Goal: Task Accomplishment & Management: Manage account settings

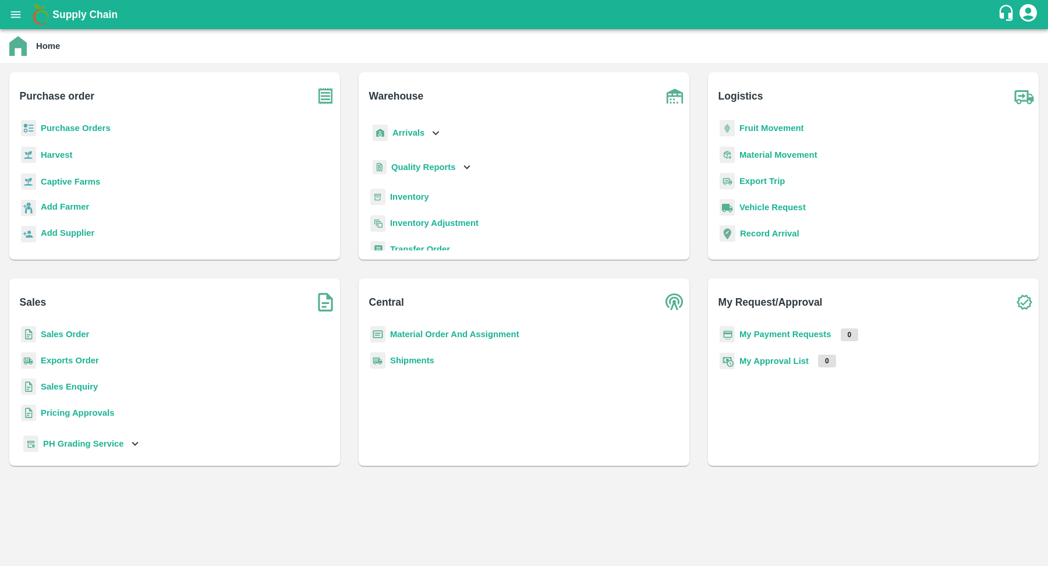
click at [45, 128] on b "Purchase Orders" at bounding box center [76, 127] width 70 height 9
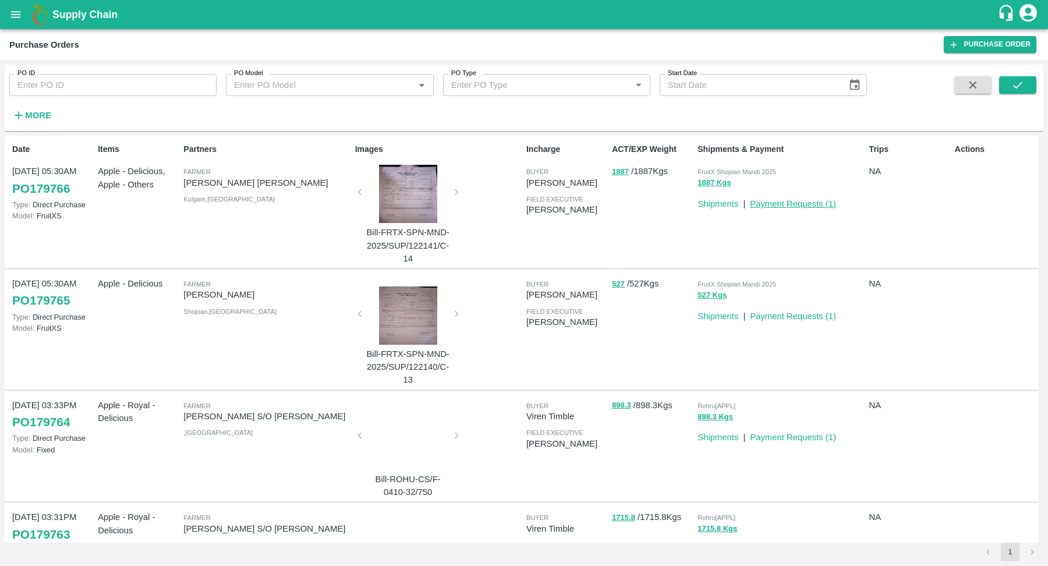
click at [789, 205] on link "Payment Requests ( 1 )" at bounding box center [793, 203] width 86 height 9
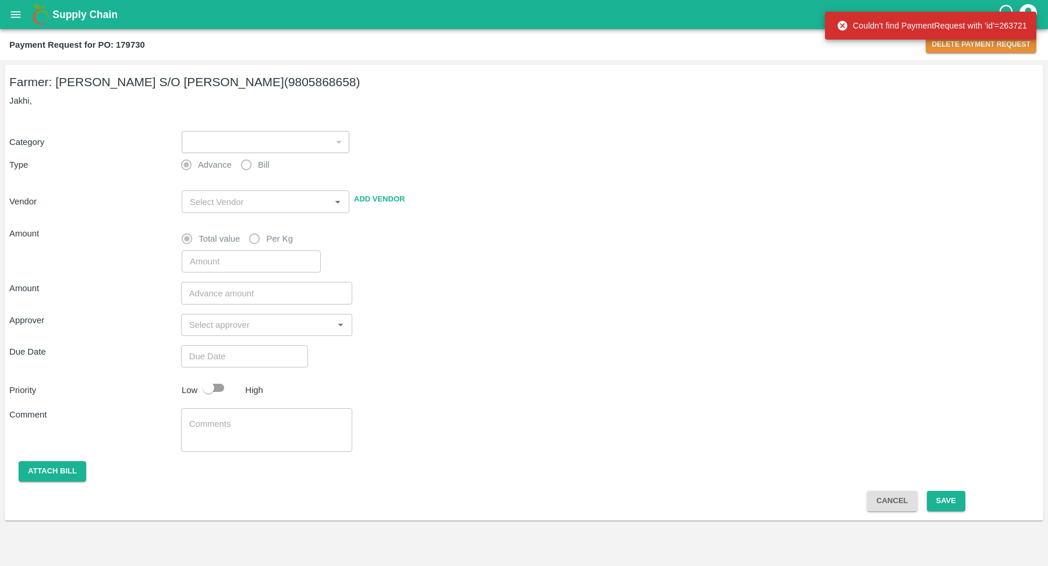
click at [16, 19] on icon "open drawer" at bounding box center [15, 14] width 13 height 13
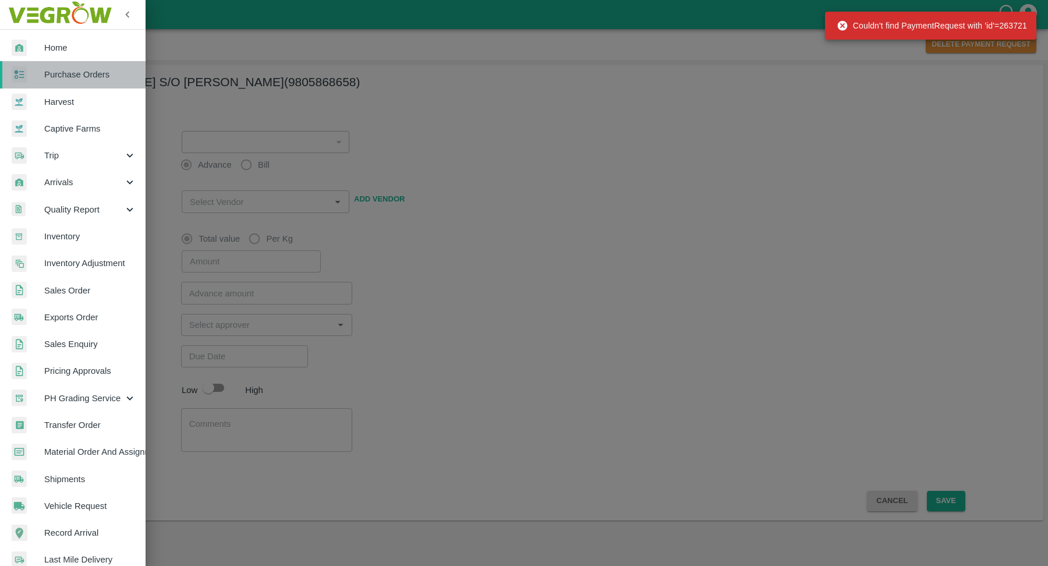
click at [88, 62] on link "Purchase Orders" at bounding box center [73, 74] width 146 height 27
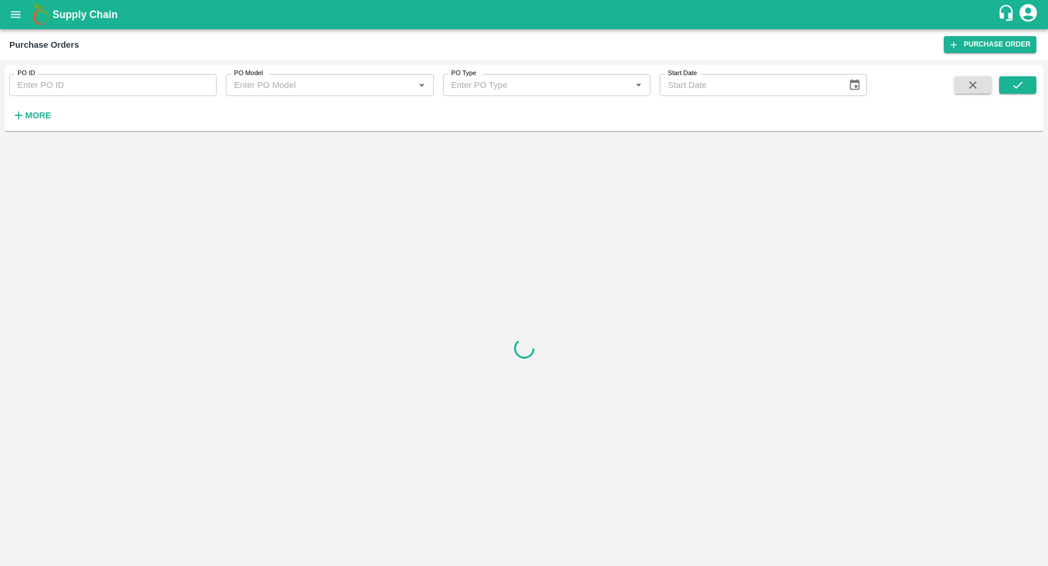
click at [31, 119] on strong "More" at bounding box center [38, 115] width 26 height 9
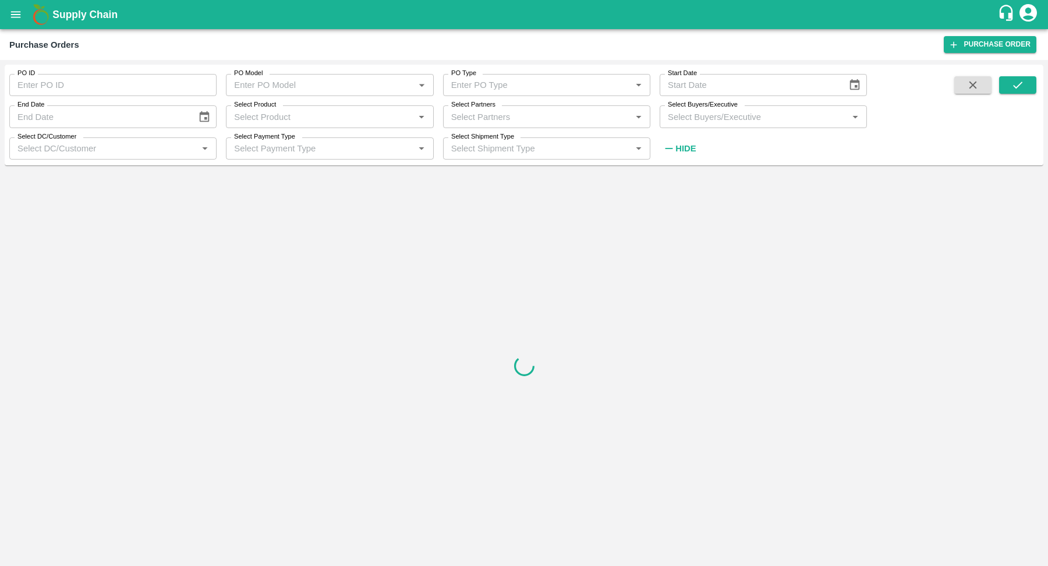
click at [357, 116] on input "Select Product" at bounding box center [319, 116] width 181 height 15
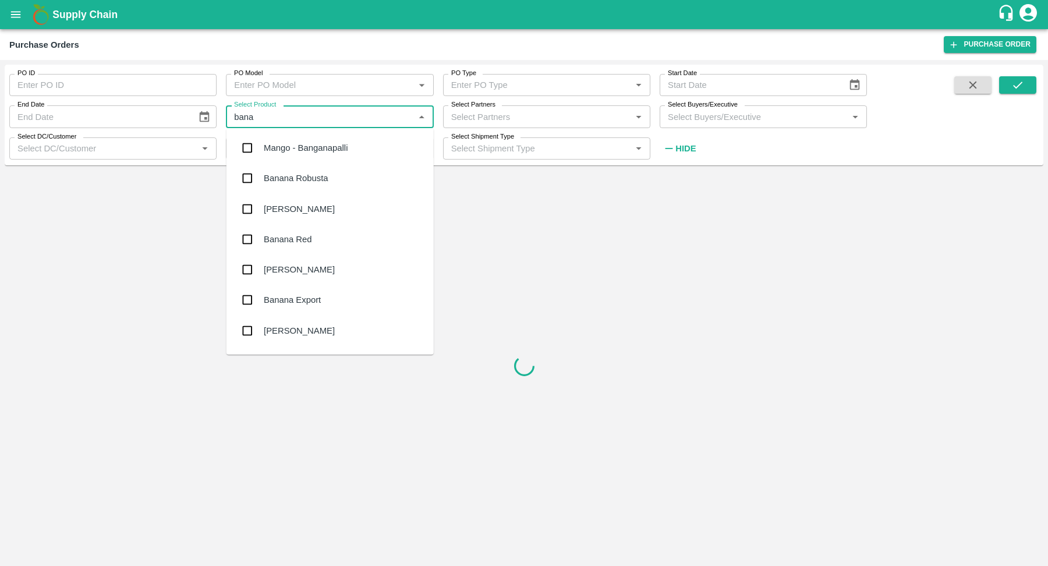
type input "banan"
click at [337, 277] on div "Banana Export" at bounding box center [330, 270] width 207 height 30
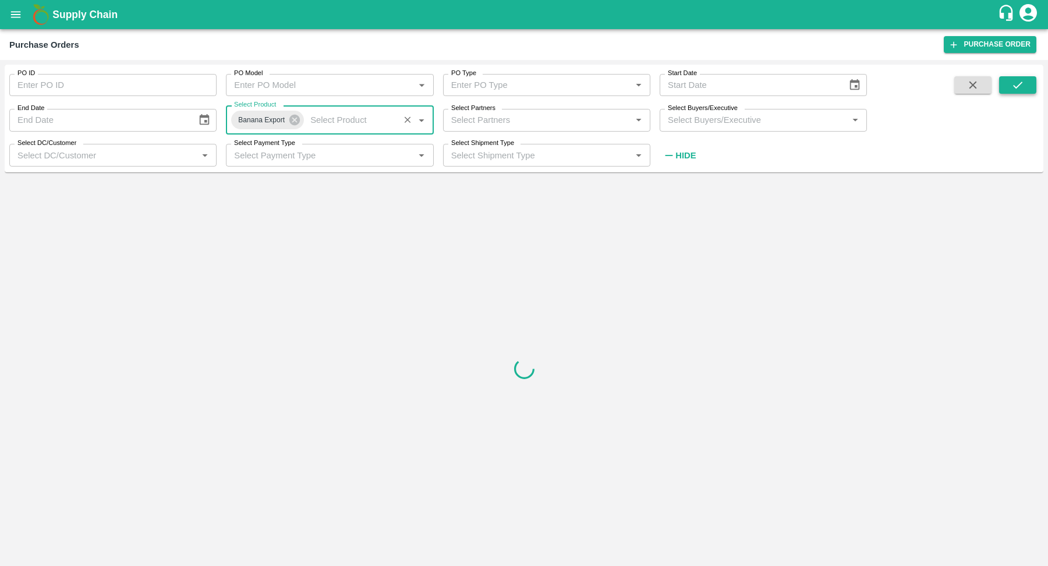
click at [1030, 84] on button "submit" at bounding box center [1018, 84] width 37 height 17
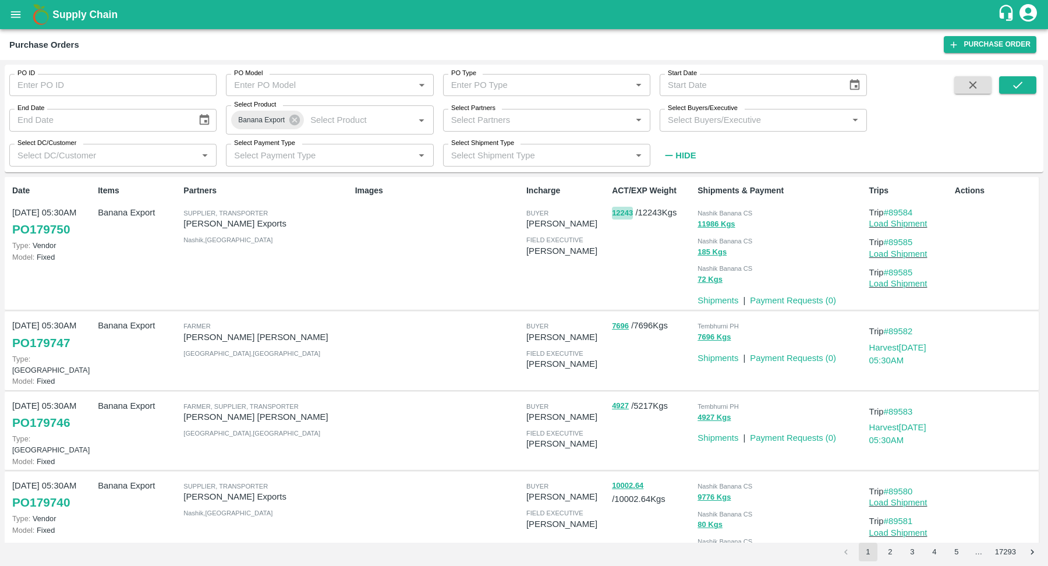
click at [612, 210] on button "12243" at bounding box center [622, 213] width 21 height 13
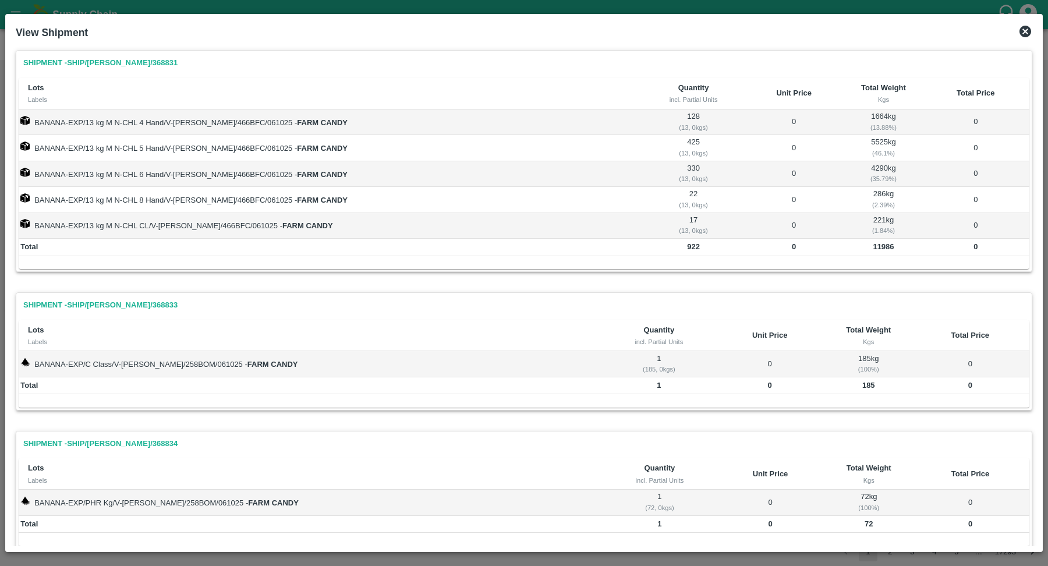
click at [1022, 32] on icon at bounding box center [1026, 32] width 12 height 12
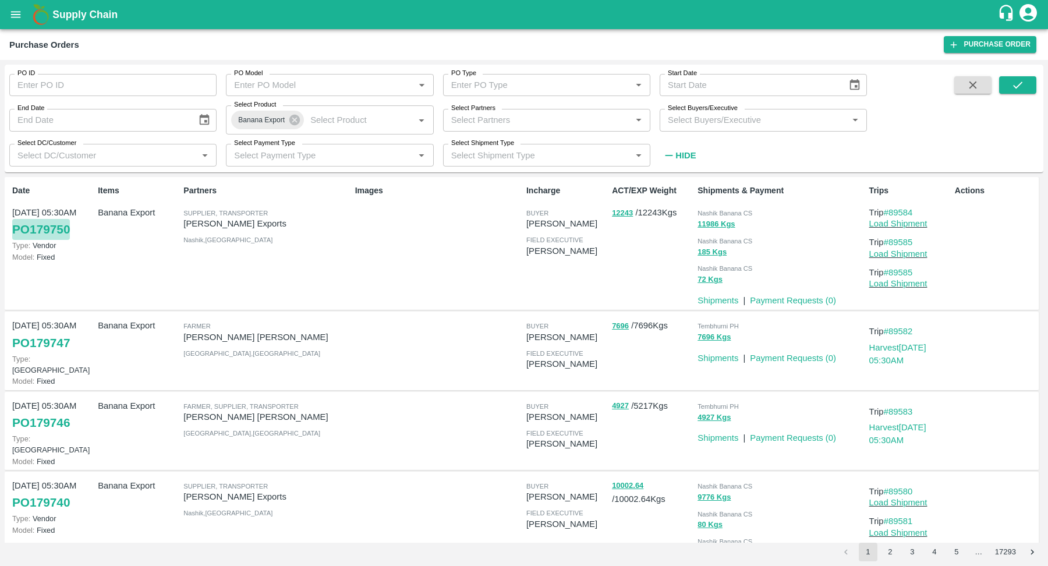
click at [65, 234] on link "PO 179750" at bounding box center [41, 229] width 58 height 21
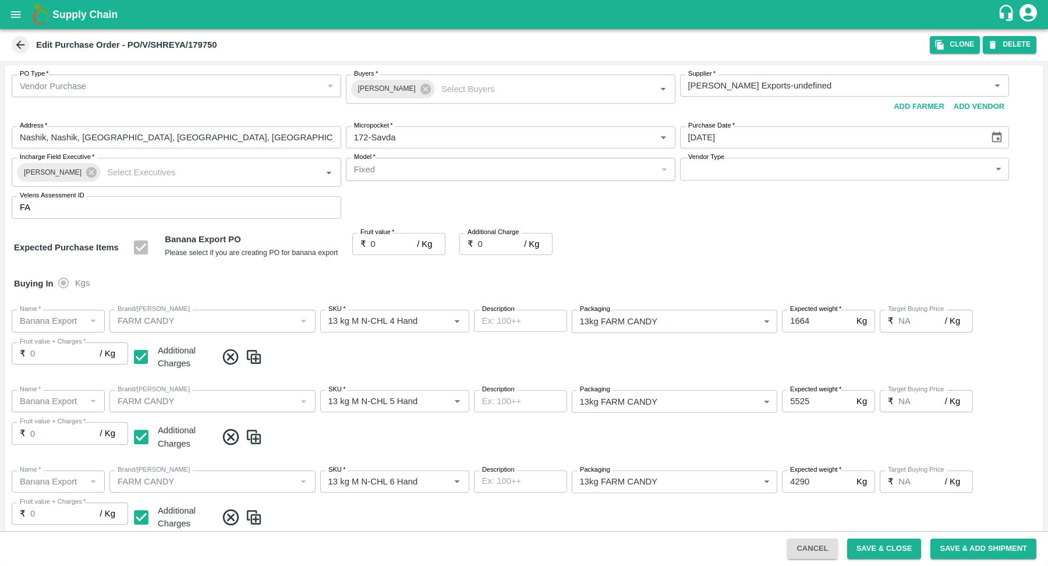
click at [471, 246] on p "₹" at bounding box center [471, 244] width 6 height 13
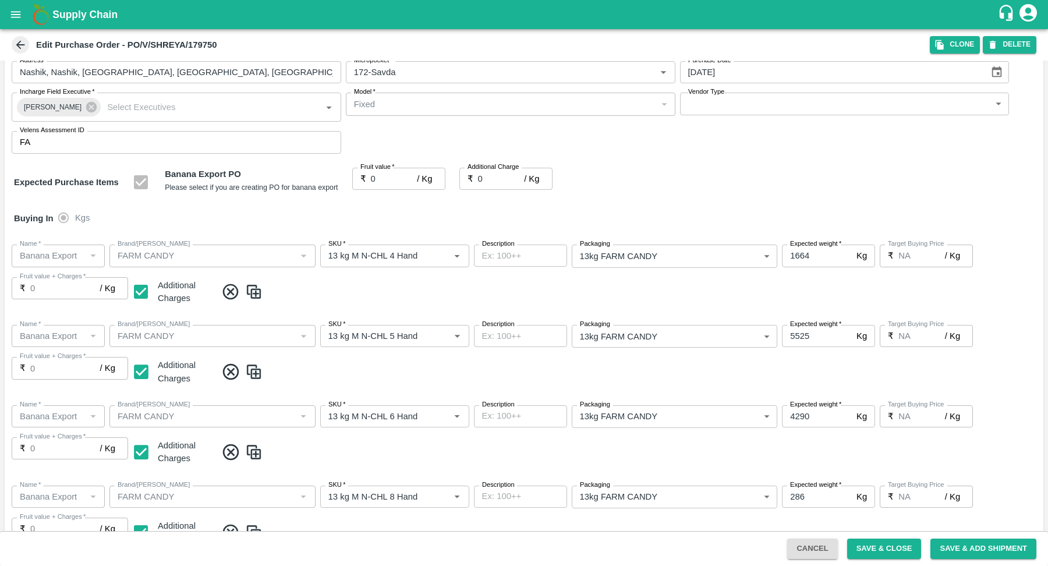
scroll to position [115, 0]
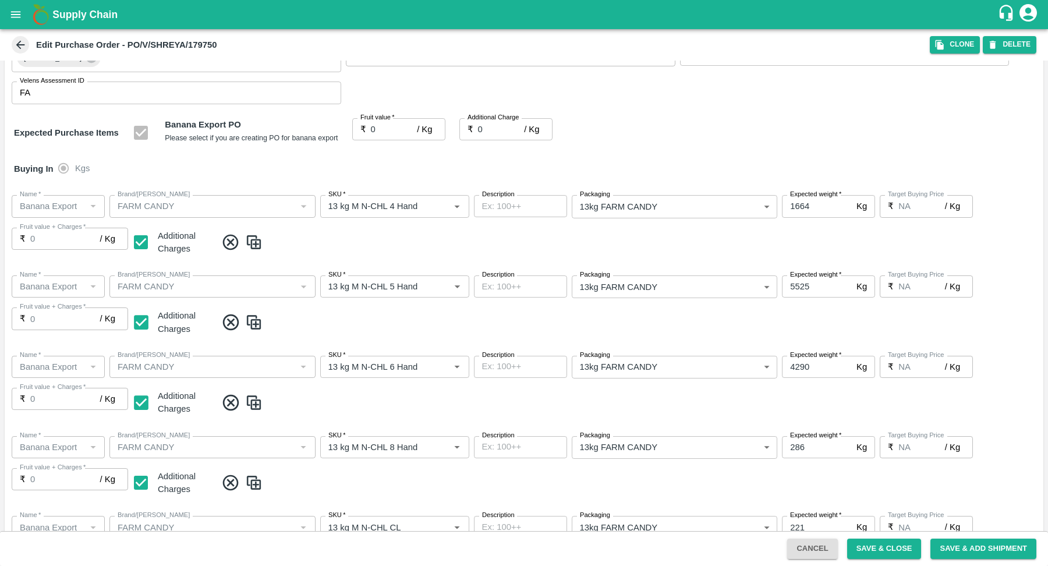
click at [393, 132] on input "0" at bounding box center [394, 129] width 47 height 22
type input "0"
type input "2"
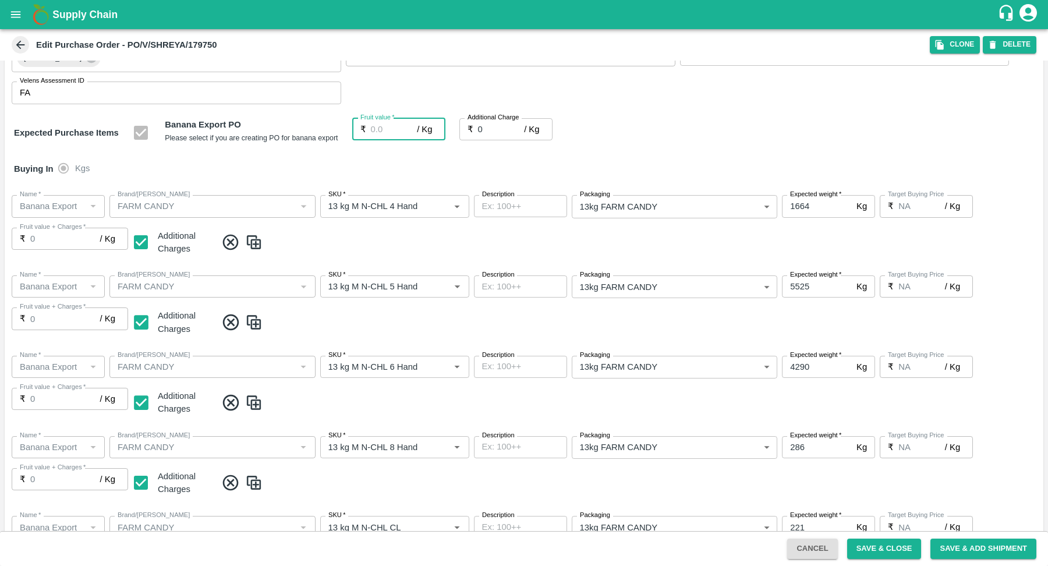
type input "2"
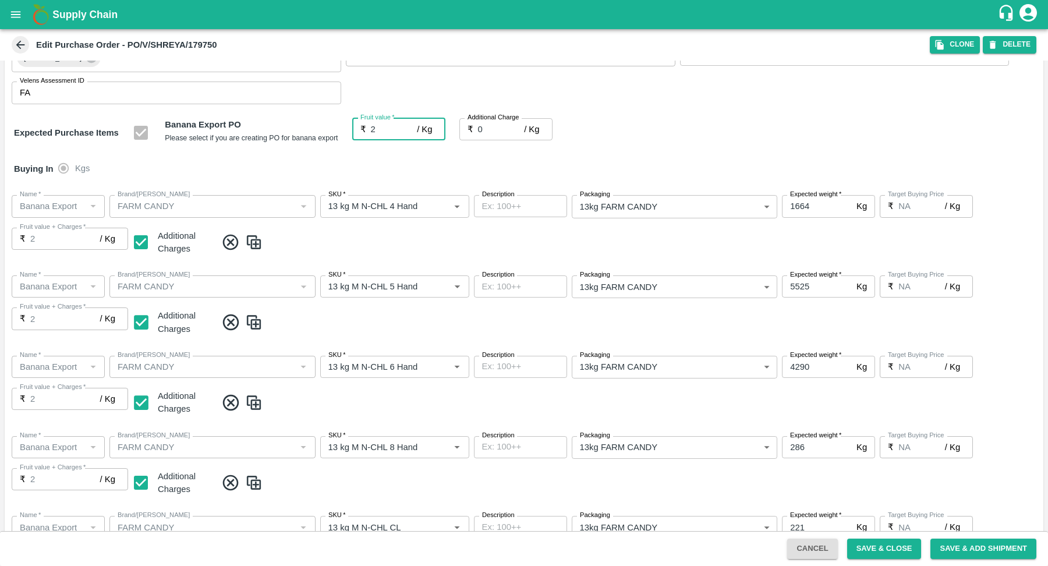
type input "20"
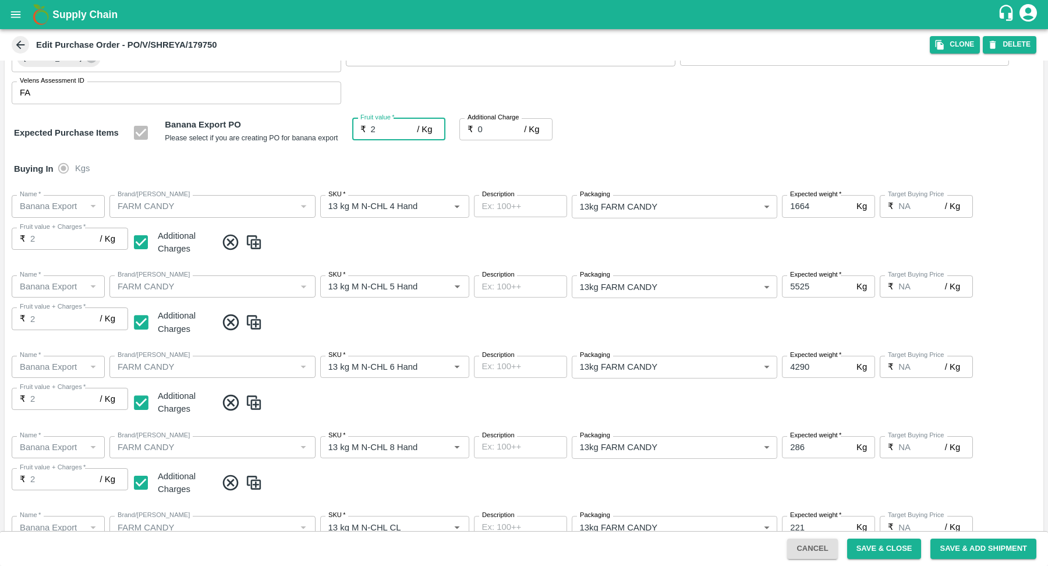
type input "20"
click at [495, 132] on input "0" at bounding box center [501, 129] width 47 height 22
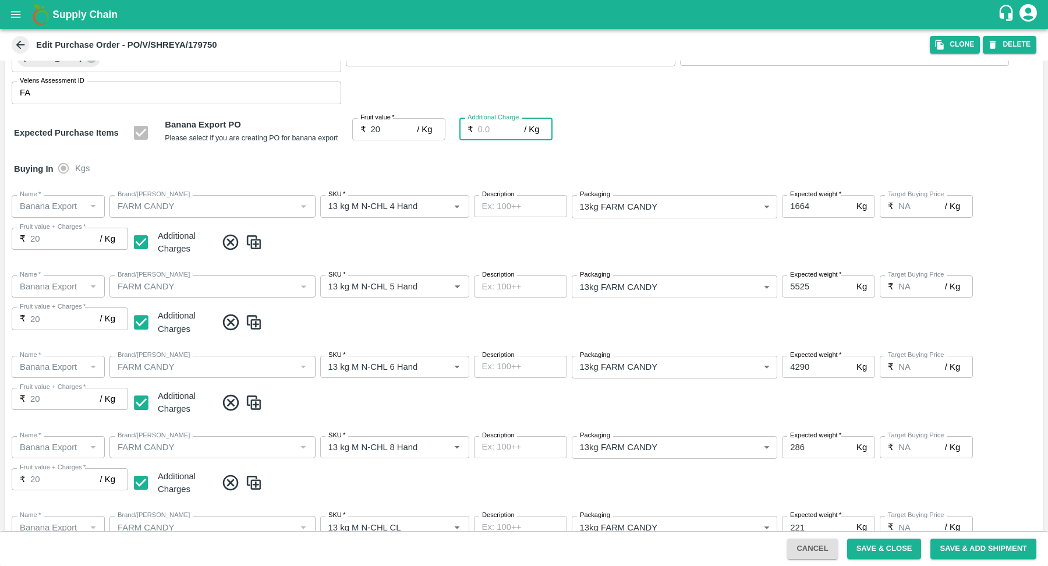
type input "1"
type input "21"
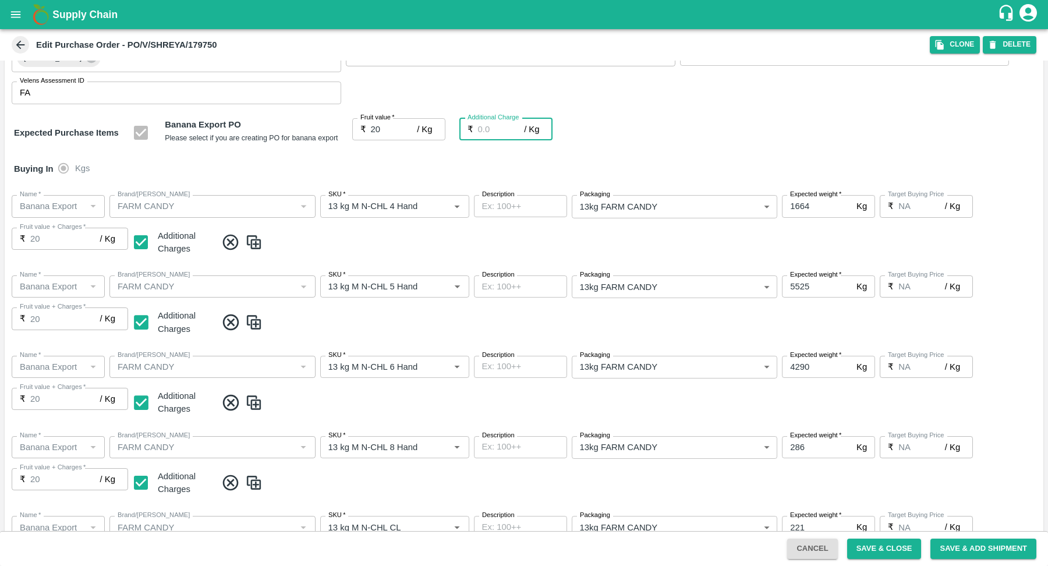
type input "21"
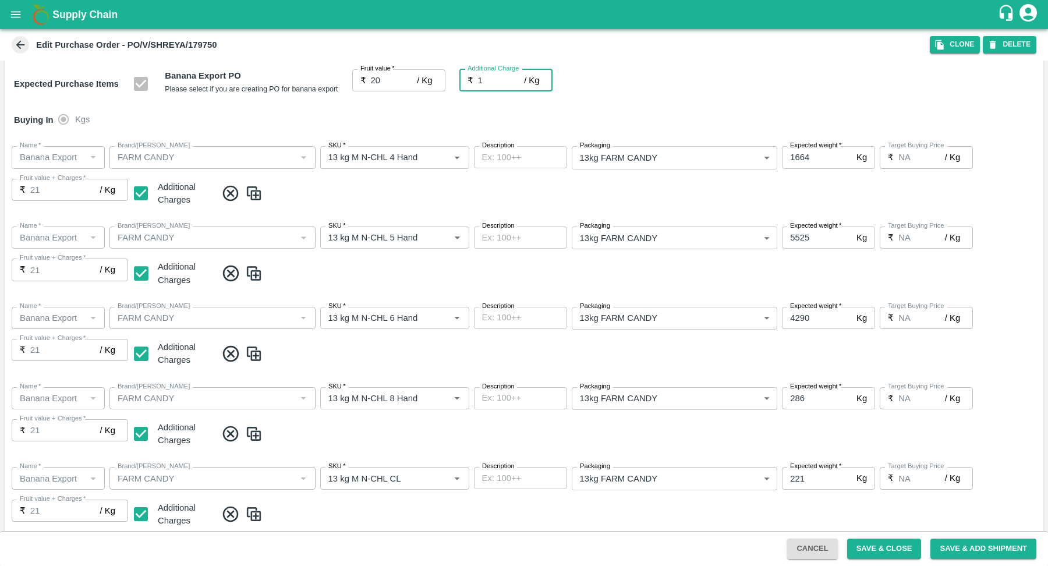
scroll to position [476, 0]
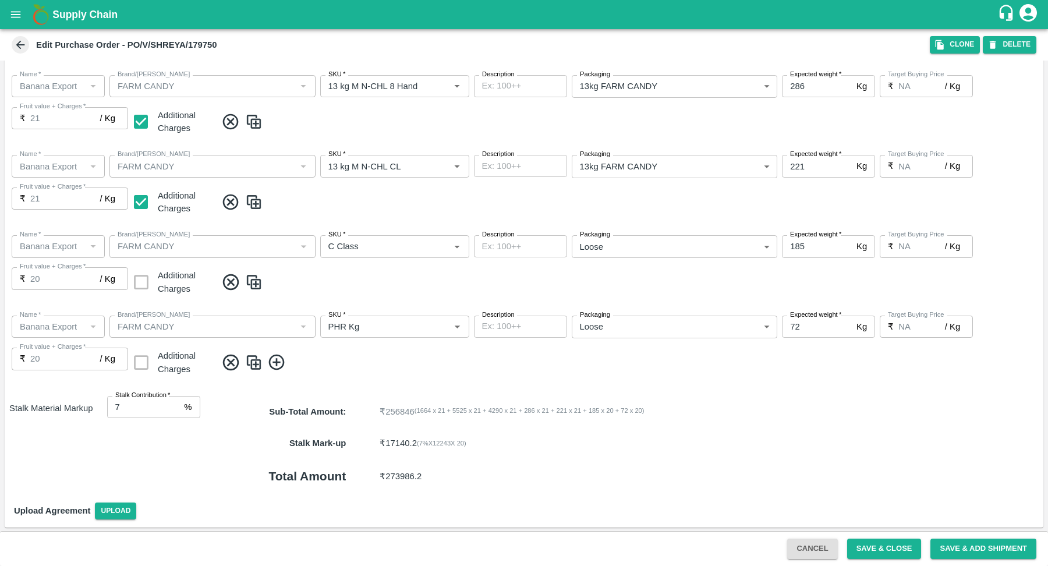
type input "1"
click at [144, 282] on label at bounding box center [137, 282] width 22 height 30
click at [137, 280] on label at bounding box center [137, 282] width 22 height 30
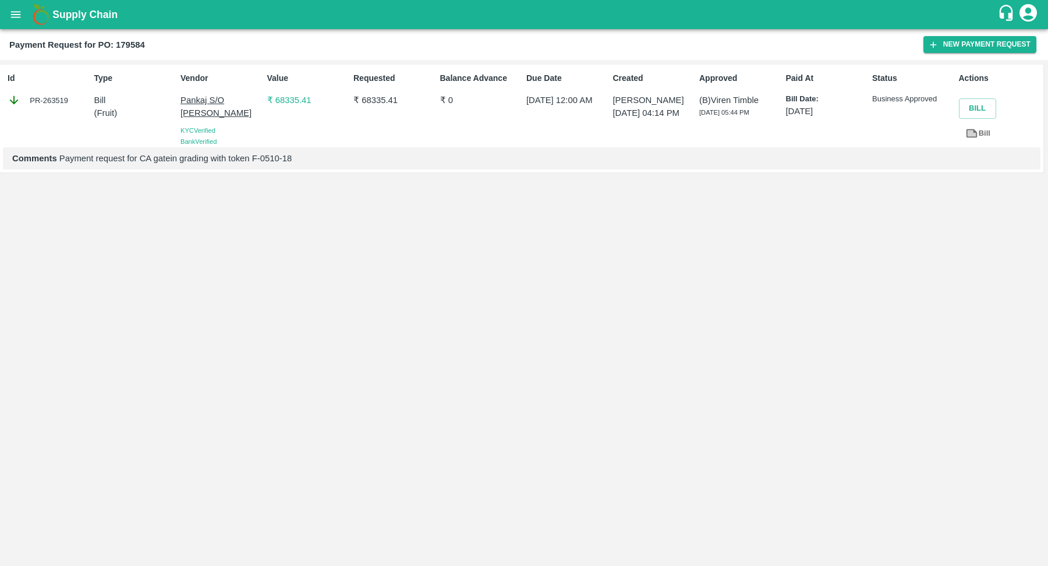
click at [39, 104] on div "PR-263519" at bounding box center [49, 100] width 82 height 13
click at [122, 97] on p "Bill" at bounding box center [135, 100] width 82 height 13
click at [43, 96] on div "PR-263519" at bounding box center [49, 100] width 82 height 13
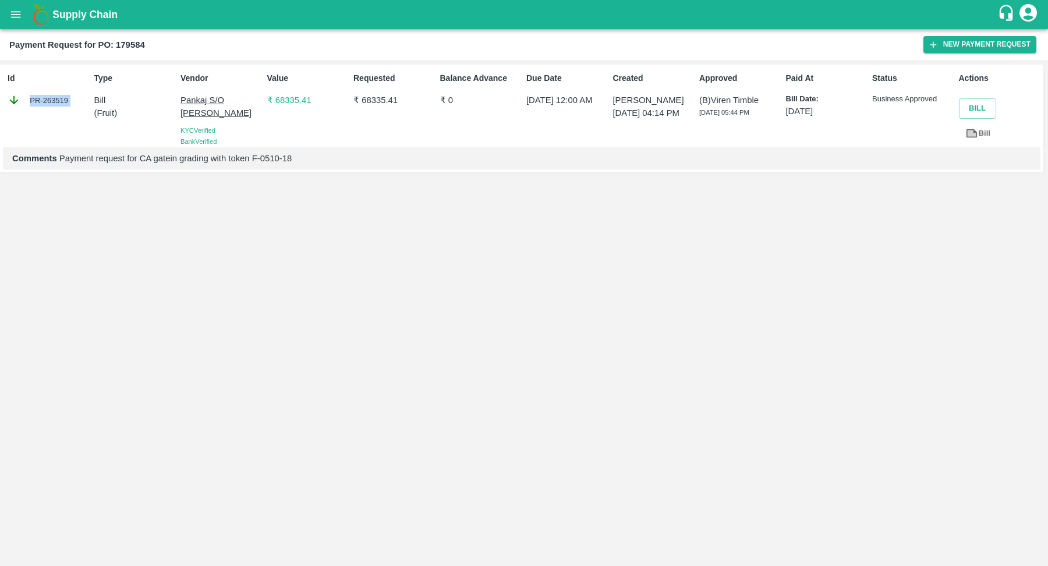
click at [892, 164] on p "Comments Payment request for CA gatein grading with token F-0510-18" at bounding box center [521, 158] width 1019 height 13
click at [672, 165] on div "Comments Payment request for CA gatein grading with token F-0510-18" at bounding box center [522, 158] width 1038 height 22
click at [297, 101] on p "₹ 68335.41" at bounding box center [308, 100] width 82 height 13
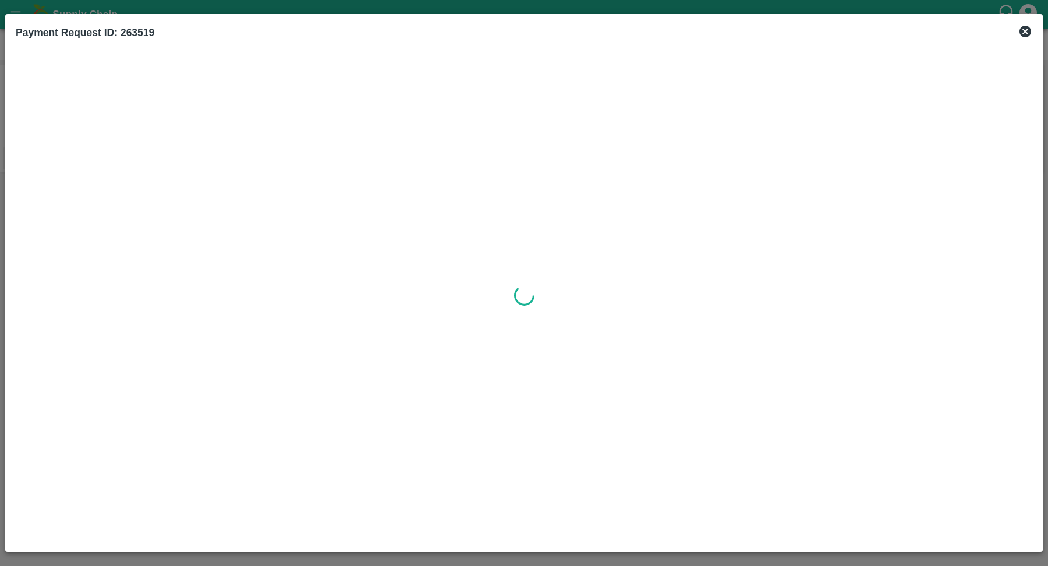
click at [1030, 29] on icon at bounding box center [1026, 32] width 12 height 12
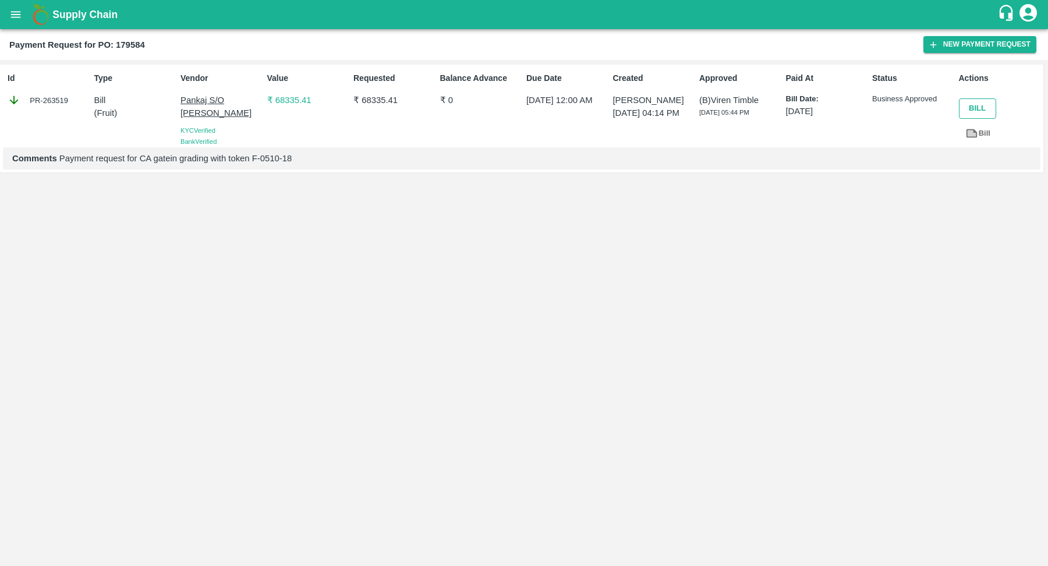
click at [982, 112] on button "Bill" at bounding box center [977, 108] width 37 height 20
click at [12, 97] on icon at bounding box center [14, 100] width 13 height 13
click at [50, 102] on div "PR-263519" at bounding box center [49, 100] width 82 height 13
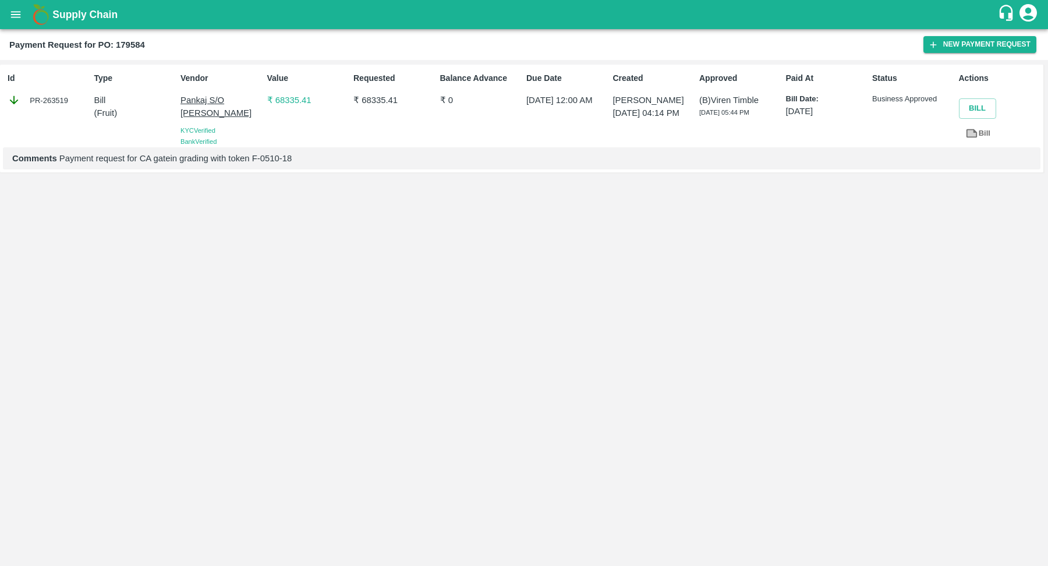
click at [186, 101] on p "Pankaj S/O [PERSON_NAME]" at bounding box center [222, 107] width 82 height 26
click at [40, 106] on div "PR-263519" at bounding box center [49, 100] width 82 height 13
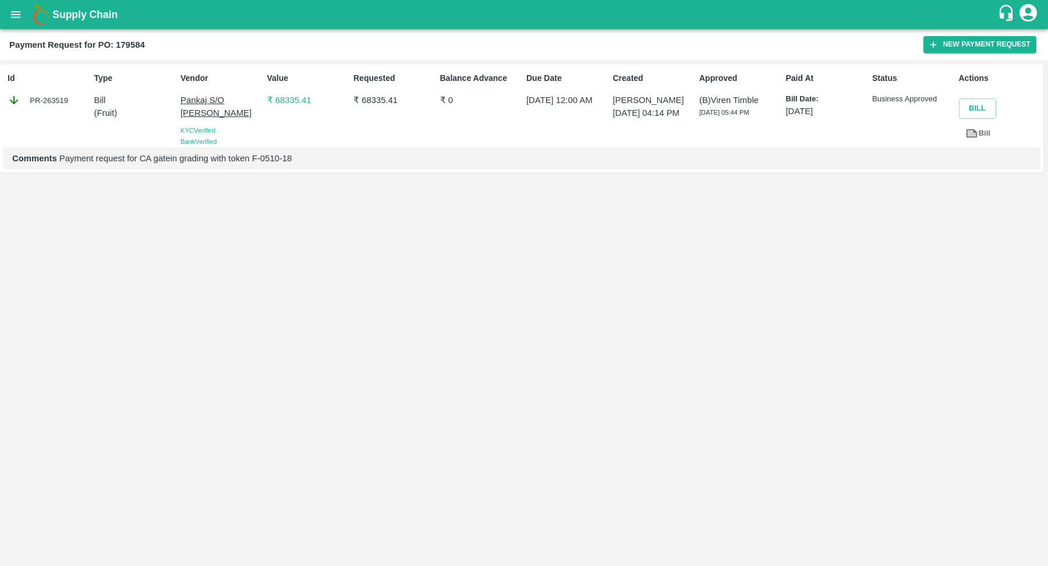
click at [40, 106] on div "PR-263519" at bounding box center [49, 100] width 82 height 13
click at [50, 103] on div "PR-263519" at bounding box center [49, 100] width 82 height 13
click at [47, 100] on link "PR-263711" at bounding box center [49, 101] width 38 height 12
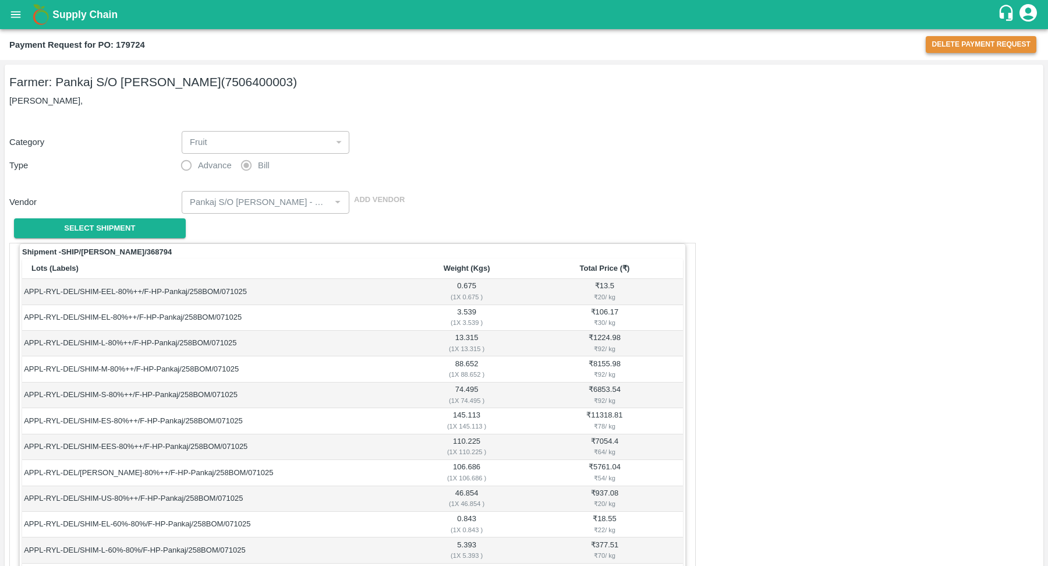
click at [969, 48] on button "Delete Payment Request" at bounding box center [981, 44] width 111 height 17
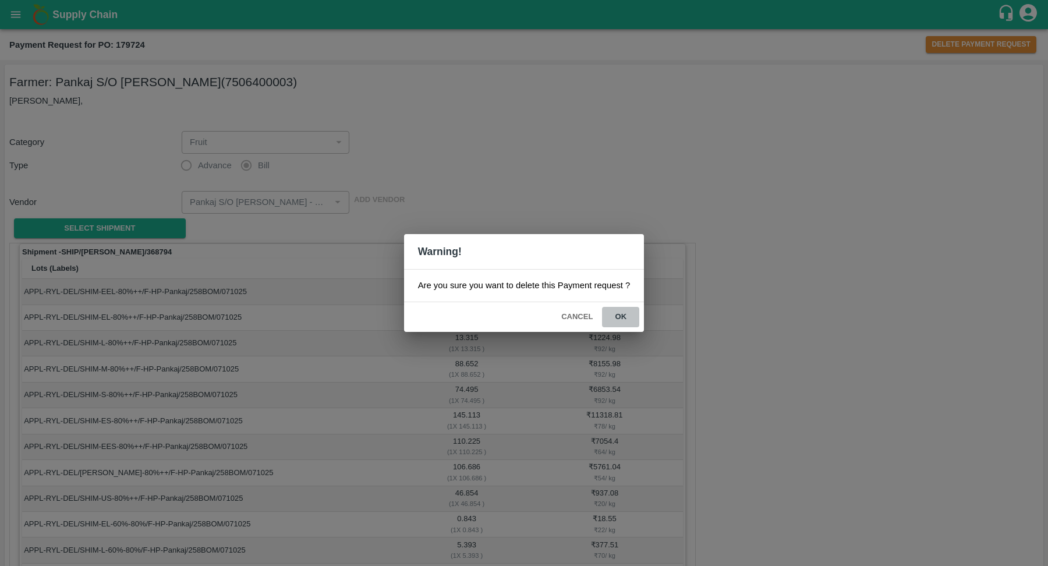
click at [615, 315] on button "ok" at bounding box center [620, 317] width 37 height 20
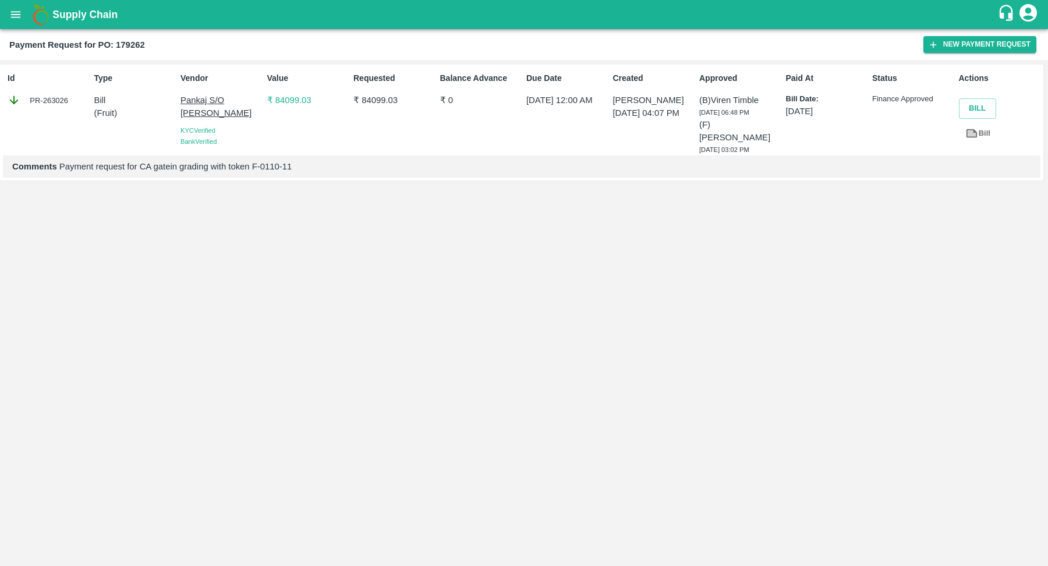
click at [29, 99] on div "PR-263026" at bounding box center [49, 100] width 82 height 13
click at [31, 94] on div "PR-262714" at bounding box center [49, 100] width 82 height 13
click at [46, 101] on div "PR-262714" at bounding box center [49, 100] width 82 height 13
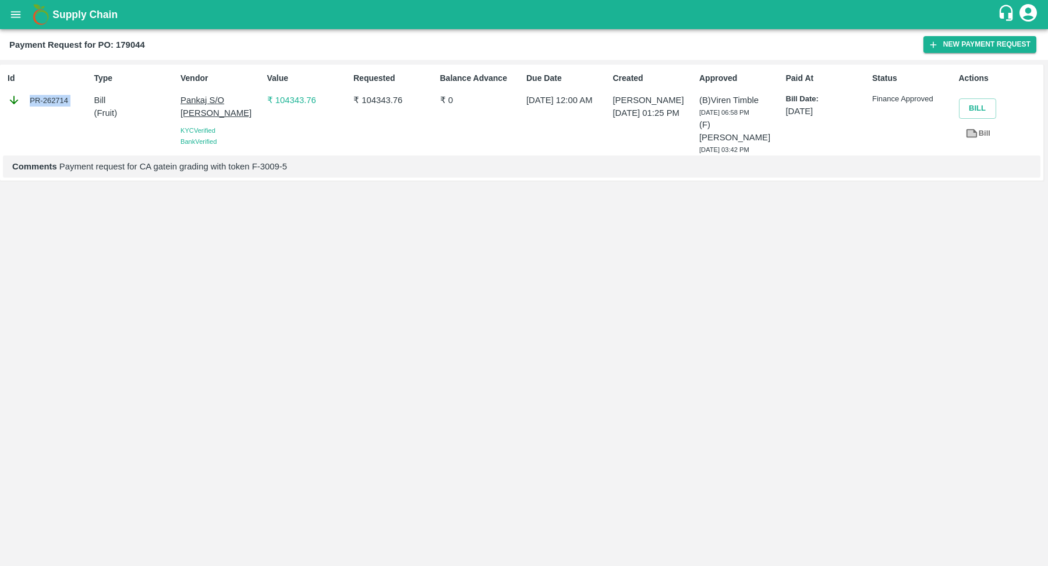
copy div "PR-262714"
click at [61, 105] on div "PR-262714" at bounding box center [49, 100] width 82 height 13
click at [58, 98] on div "PR-262714" at bounding box center [49, 100] width 82 height 13
copy div "262714"
